Goal: Navigation & Orientation: Find specific page/section

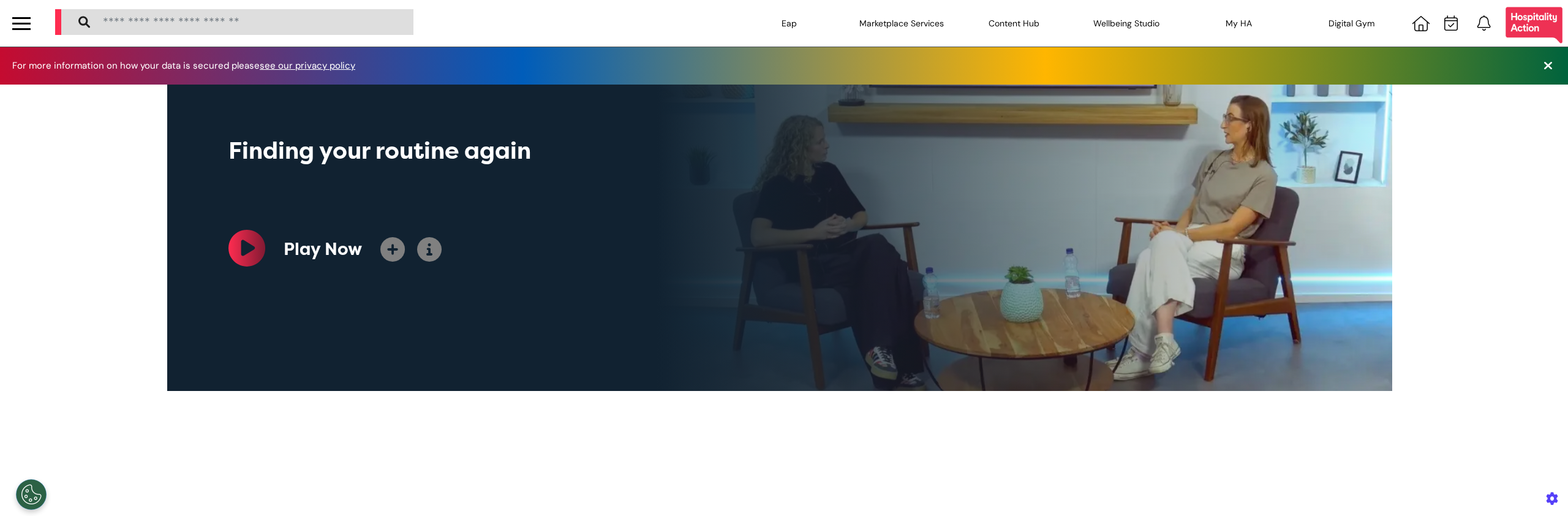
scroll to position [0, 613]
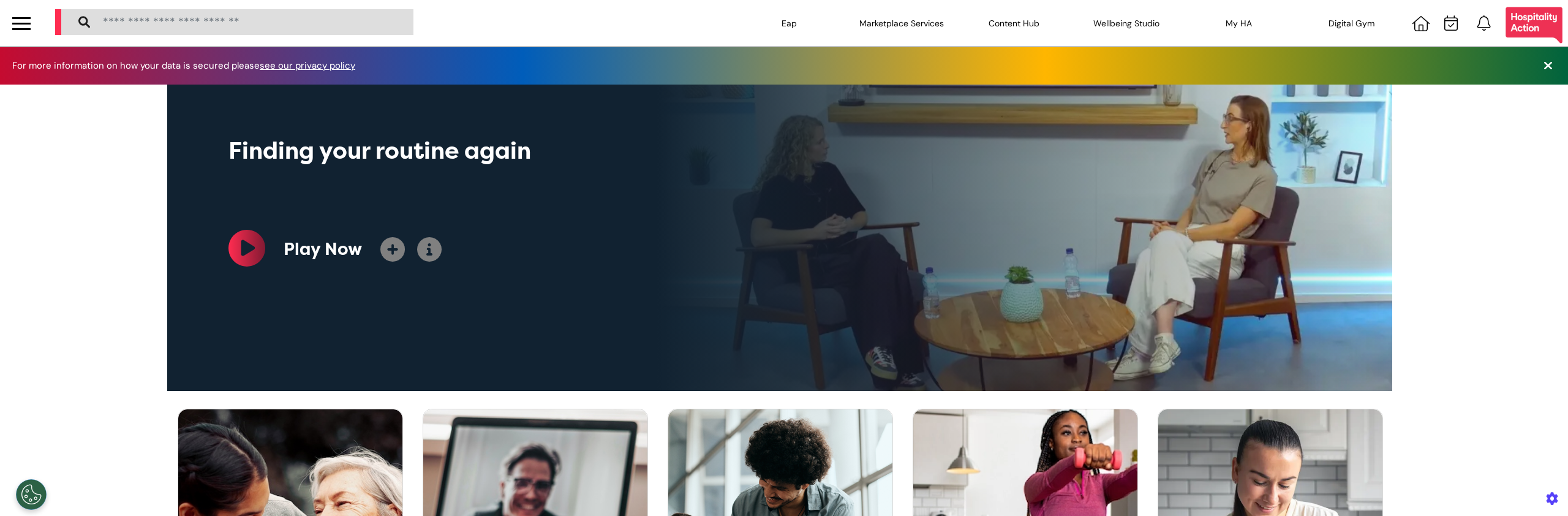
click at [22, 25] on div at bounding box center [21, 23] width 19 height 20
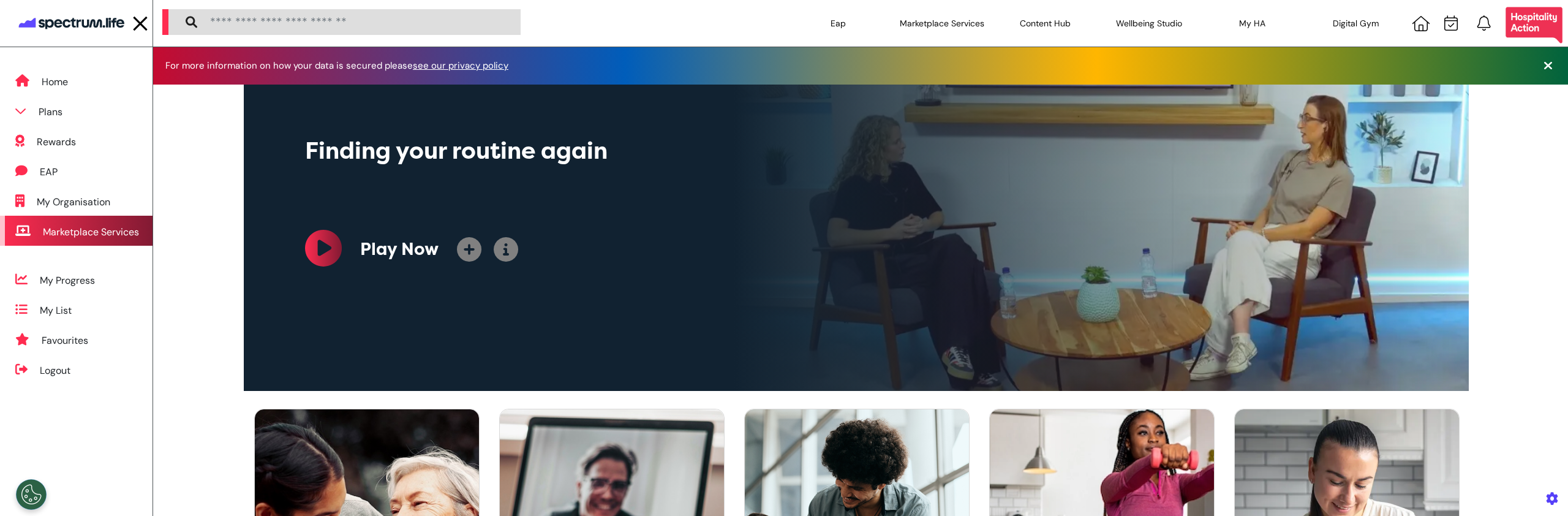
click at [81, 233] on div "Marketplace Services" at bounding box center [91, 233] width 96 height 15
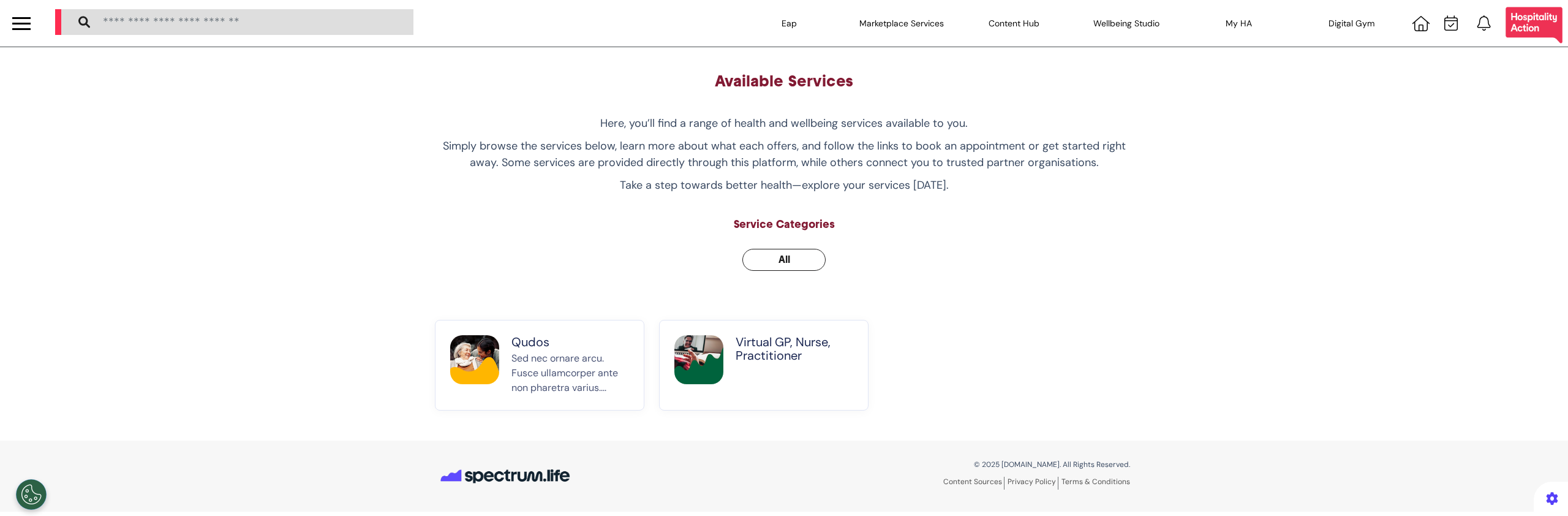
drag, startPoint x: 222, startPoint y: 113, endPoint x: 852, endPoint y: 54, distance: 632.8
click at [223, 113] on div "Available Services Here, you’ll find a range of health and wellbeing services a…" at bounding box center [784, 244] width 1568 height 394
click at [239, 183] on div "Available Services Here, you’ll find a range of health and wellbeing services a…" at bounding box center [784, 244] width 1568 height 394
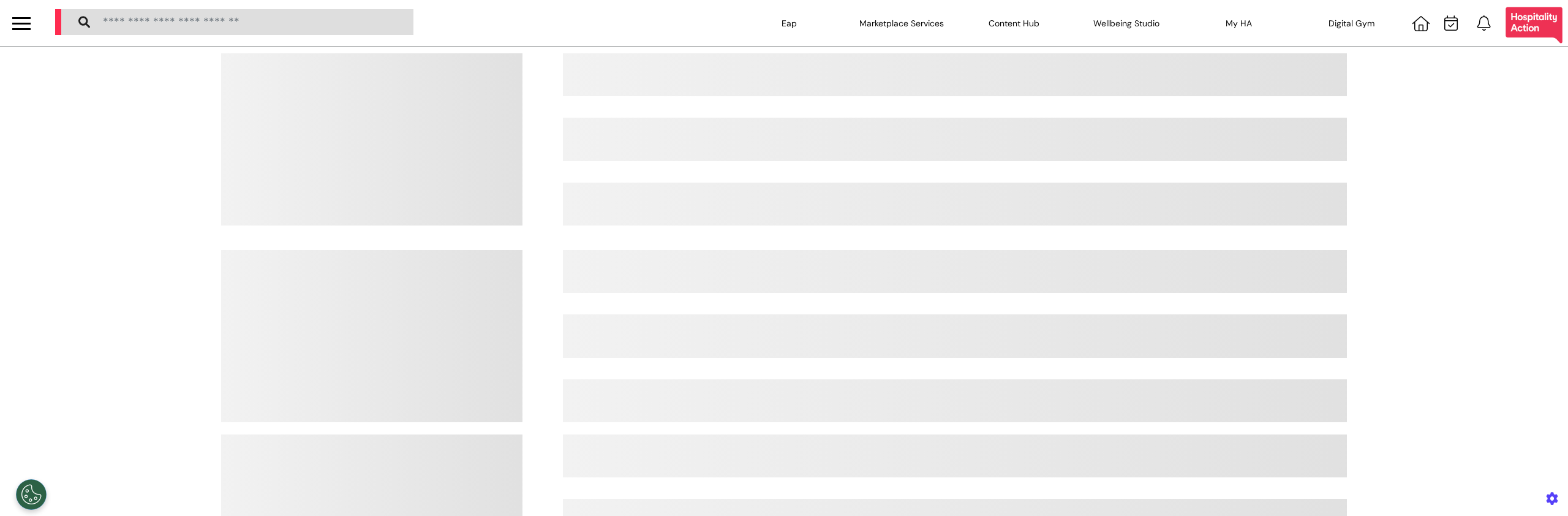
click at [25, 26] on div at bounding box center [21, 23] width 19 height 20
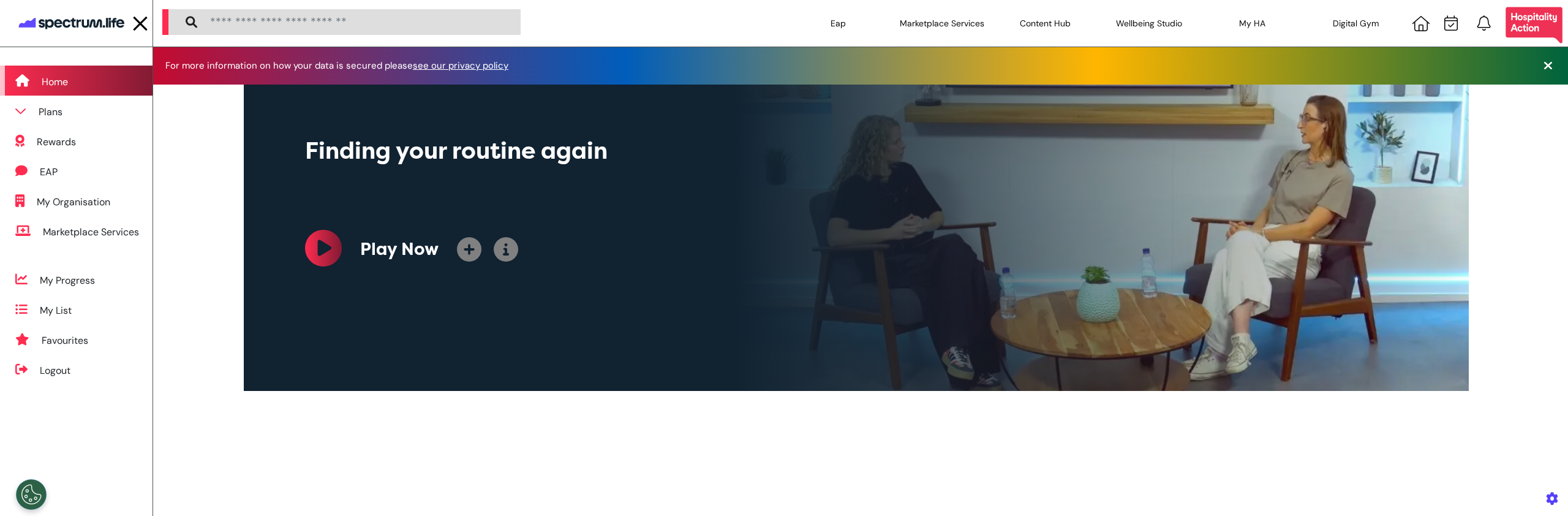
scroll to position [0, 613]
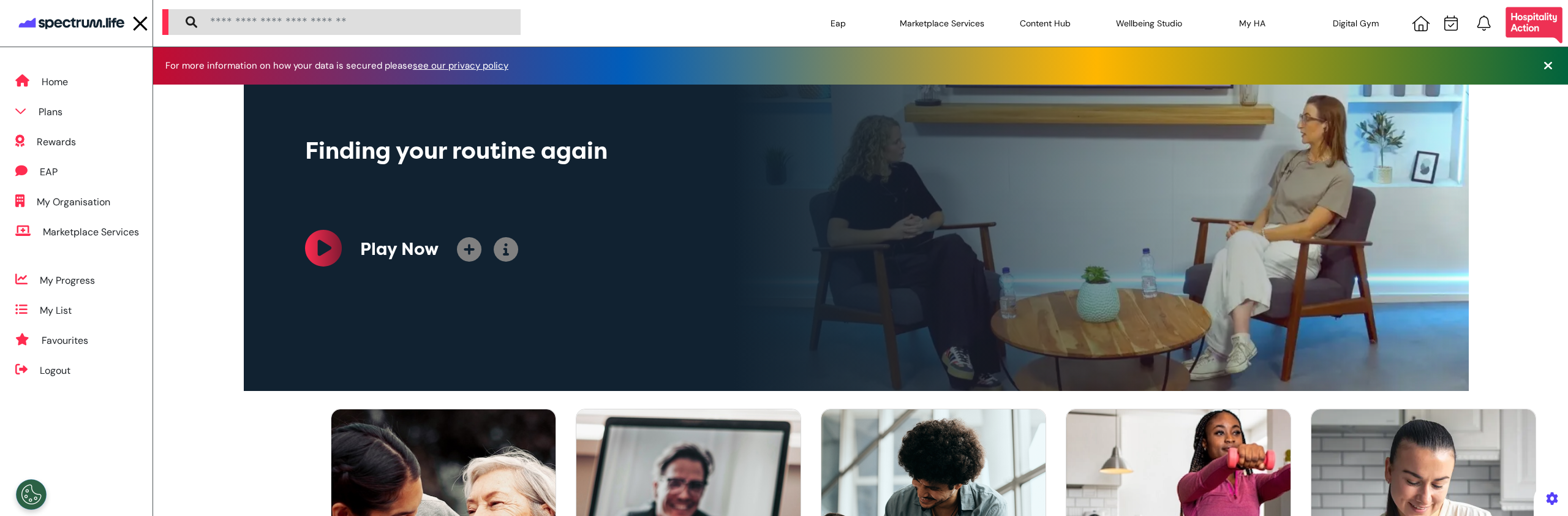
click at [975, 25] on div "Marketplace Services" at bounding box center [941, 23] width 104 height 34
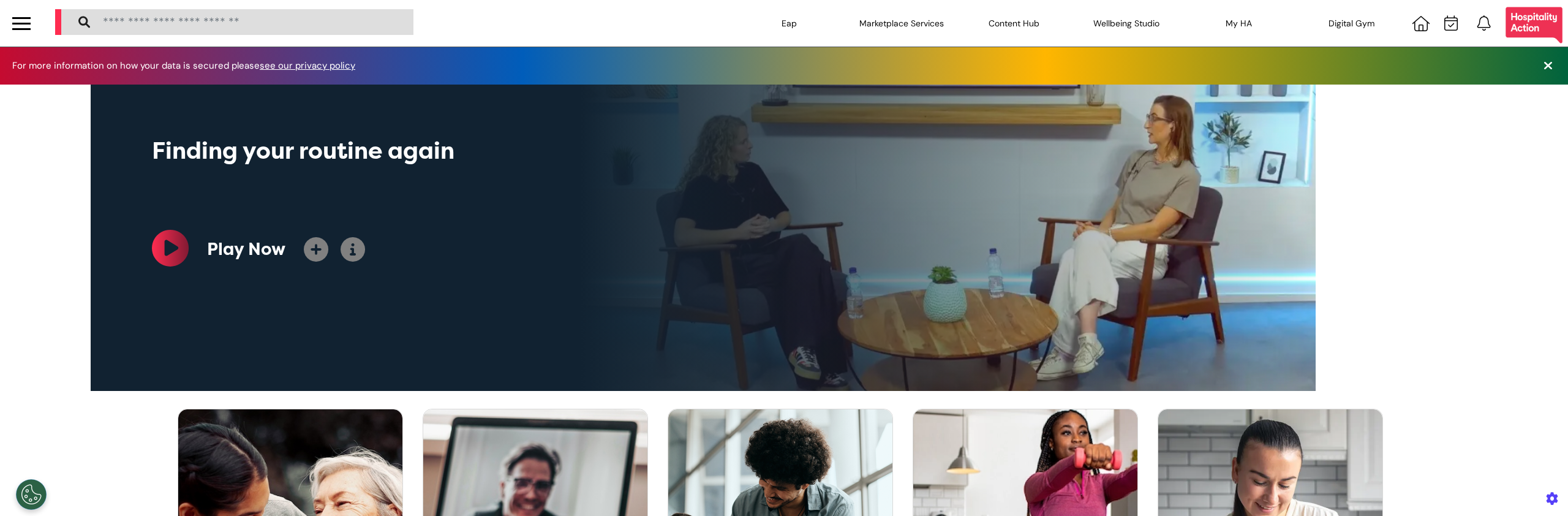
click at [913, 28] on div "Marketplace Services" at bounding box center [901, 23] width 113 height 34
click at [23, 25] on div at bounding box center [21, 23] width 19 height 20
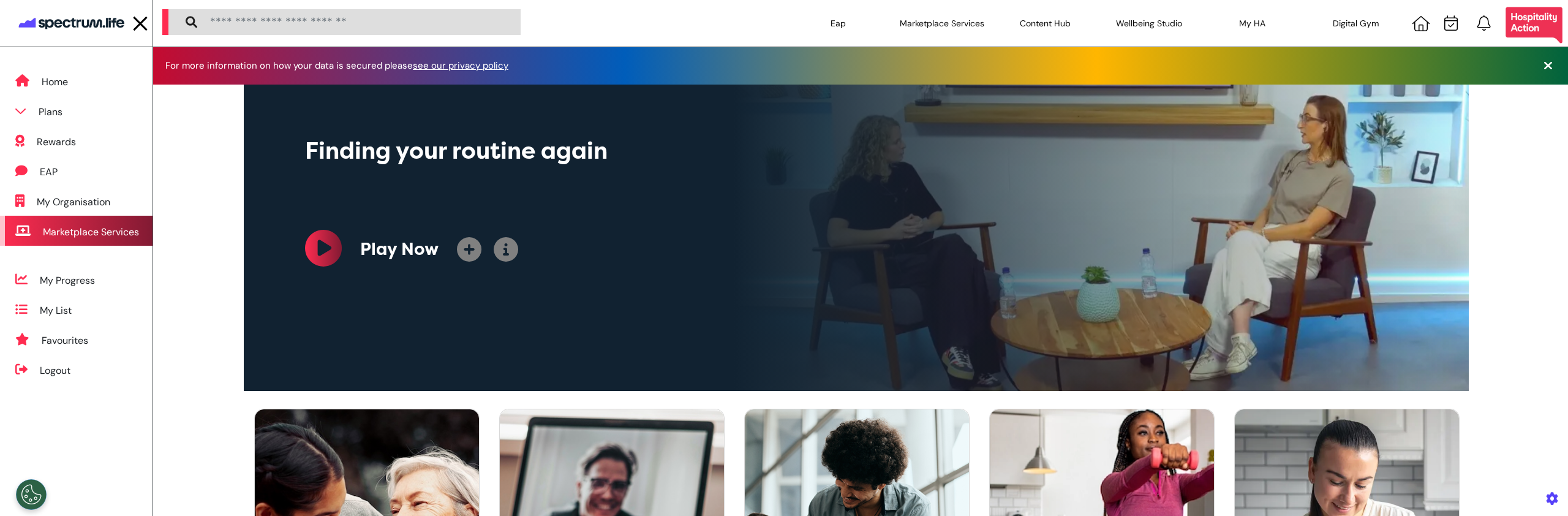
click at [89, 225] on div "Marketplace Services" at bounding box center [91, 233] width 96 height 15
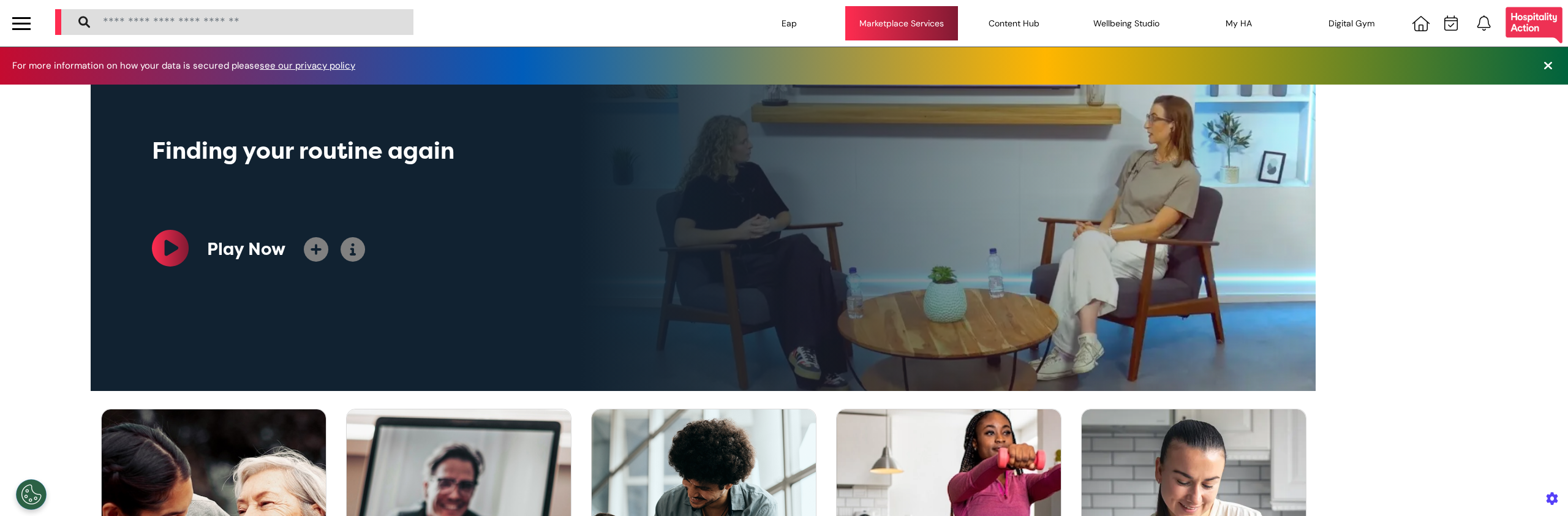
click at [923, 19] on div "Marketplace Services" at bounding box center [901, 23] width 113 height 34
